Goal: Task Accomplishment & Management: Use online tool/utility

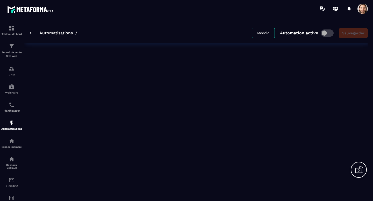
type input "**********"
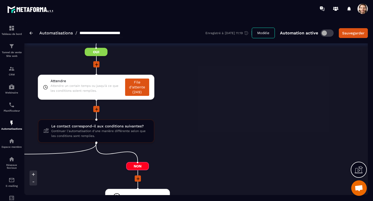
scroll to position [712, 0]
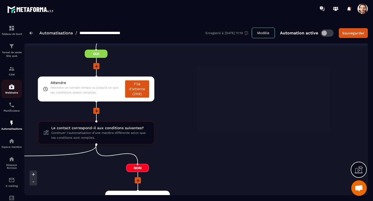
click at [13, 88] on img at bounding box center [12, 87] width 6 height 6
